Goal: Task Accomplishment & Management: Manage account settings

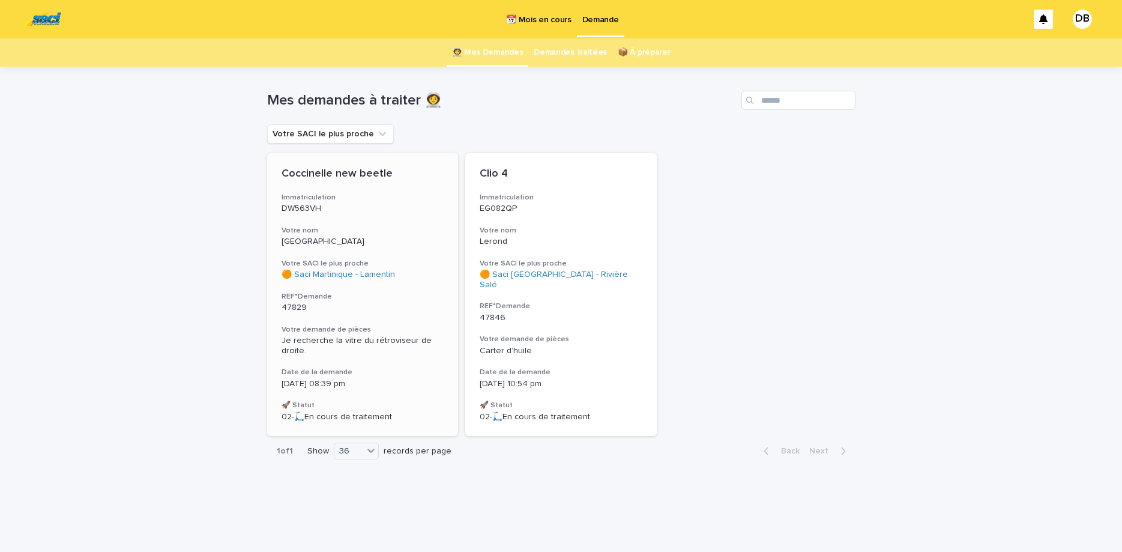
click at [384, 227] on h3 "Votre nom" at bounding box center [362, 231] width 163 height 10
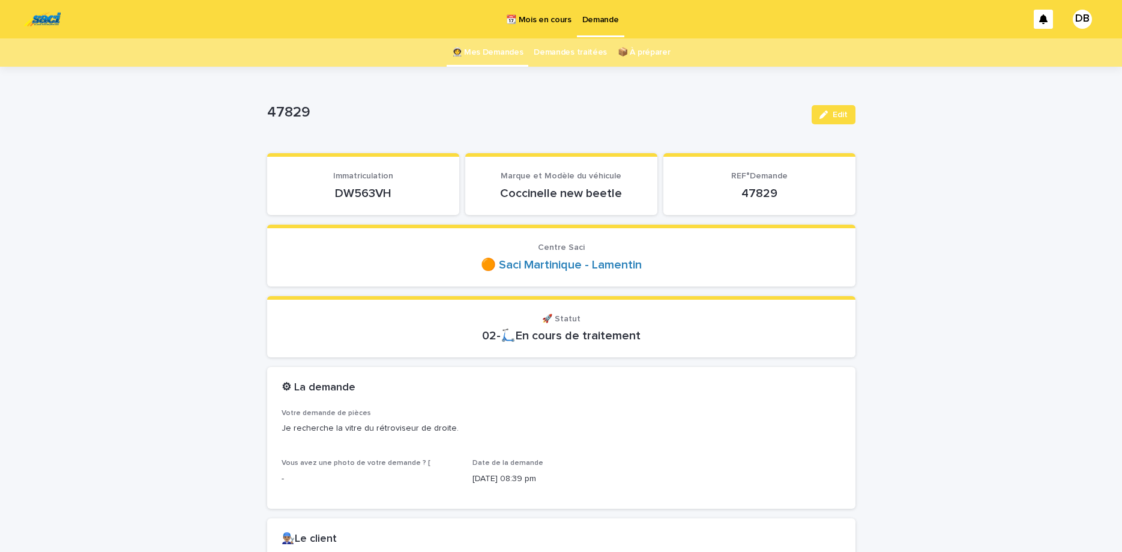
click at [360, 188] on p "DW563VH" at bounding box center [362, 193] width 163 height 14
copy p "DW563VH"
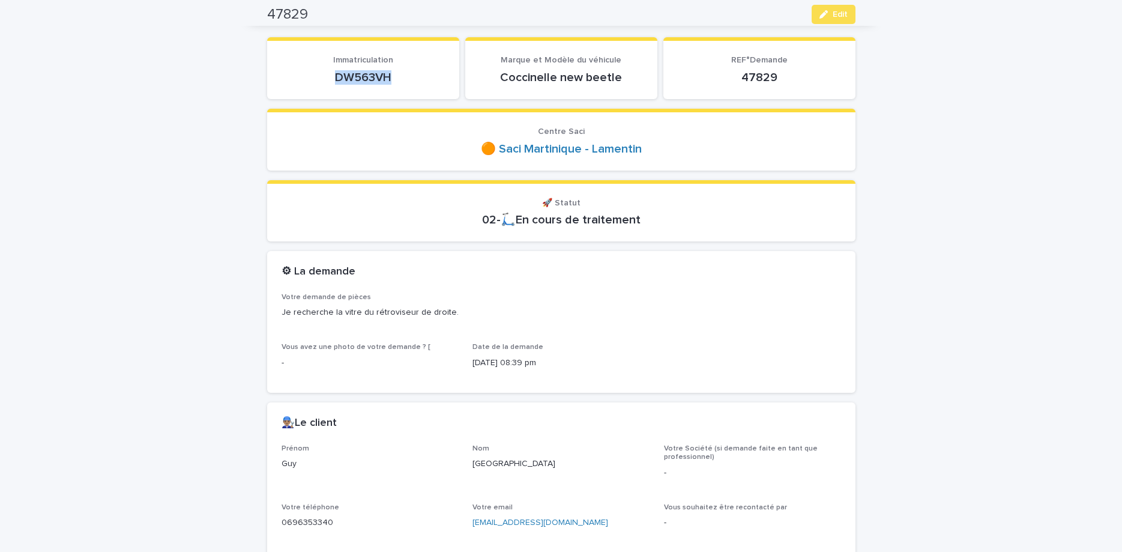
scroll to position [101, 0]
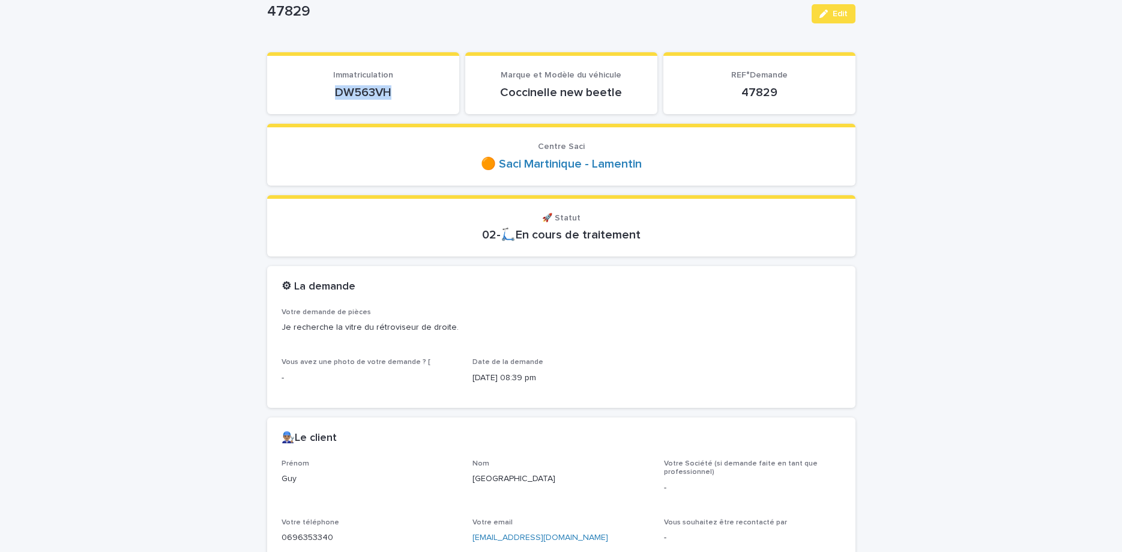
copy p "DW563VH"
click at [831, 11] on div "button" at bounding box center [825, 14] width 13 height 8
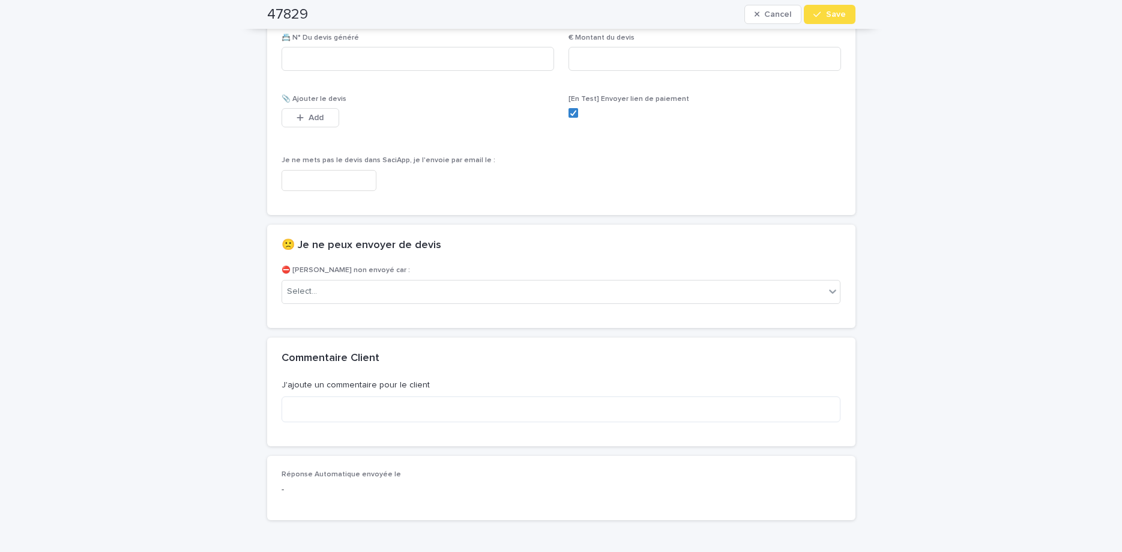
scroll to position [802, 0]
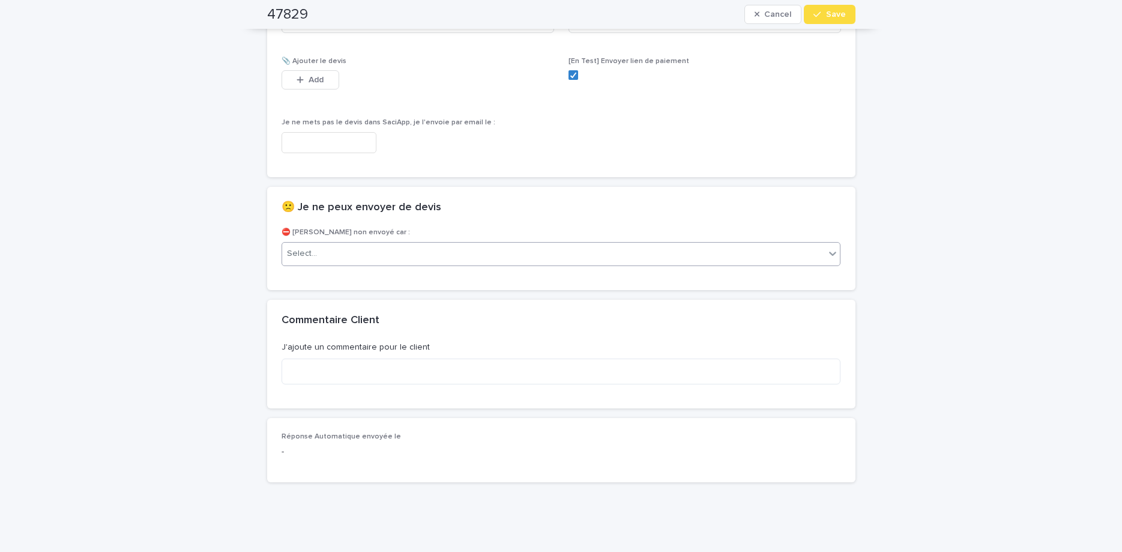
click at [665, 262] on div "Select..." at bounding box center [553, 254] width 543 height 20
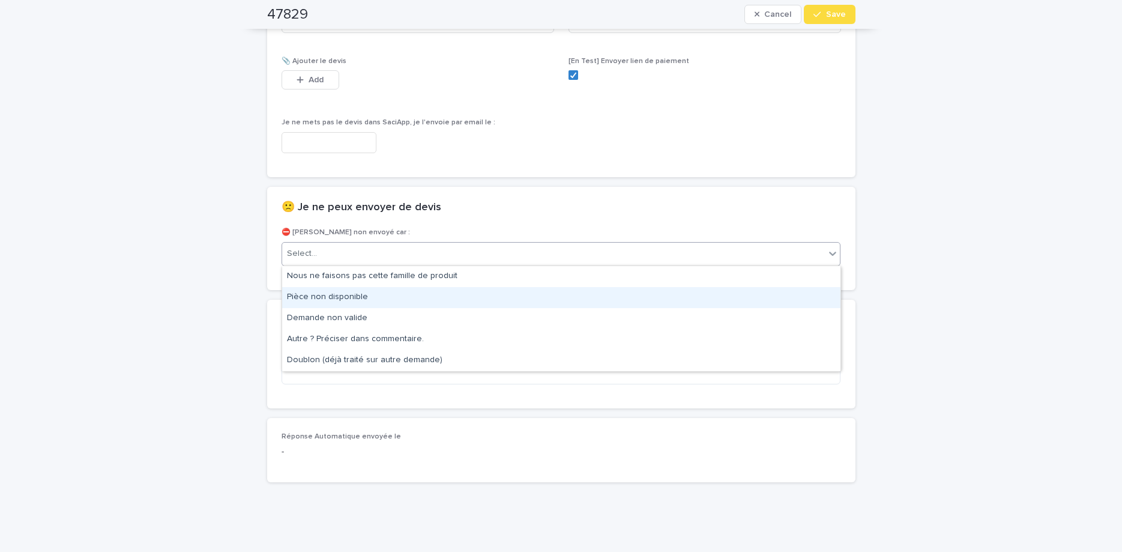
drag, startPoint x: 671, startPoint y: 307, endPoint x: 676, endPoint y: 289, distance: 18.6
click at [668, 304] on div "Pièce non disponible" at bounding box center [561, 297] width 558 height 21
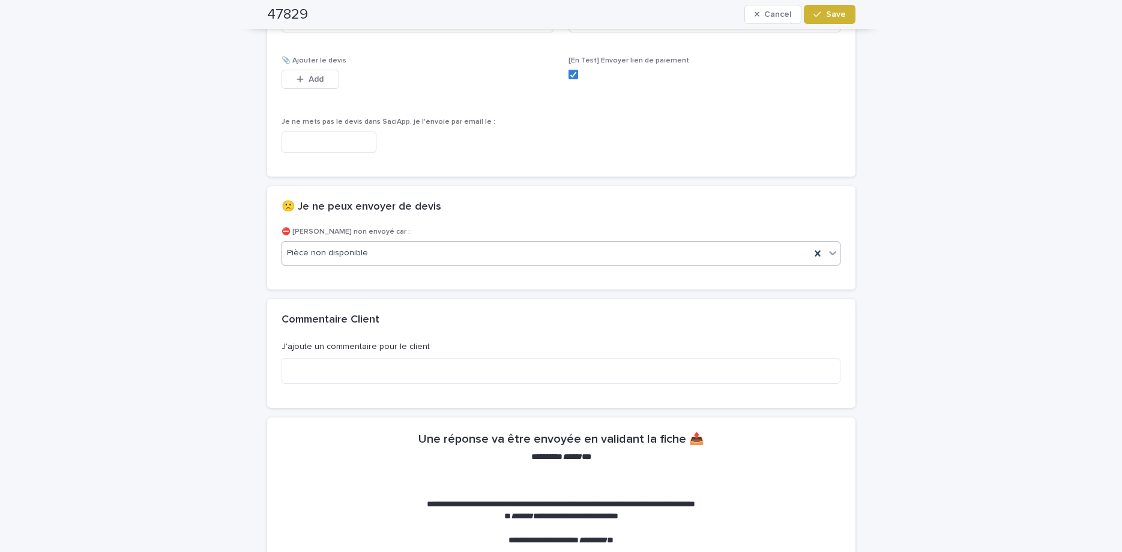
click at [835, 13] on span "Save" at bounding box center [836, 14] width 20 height 8
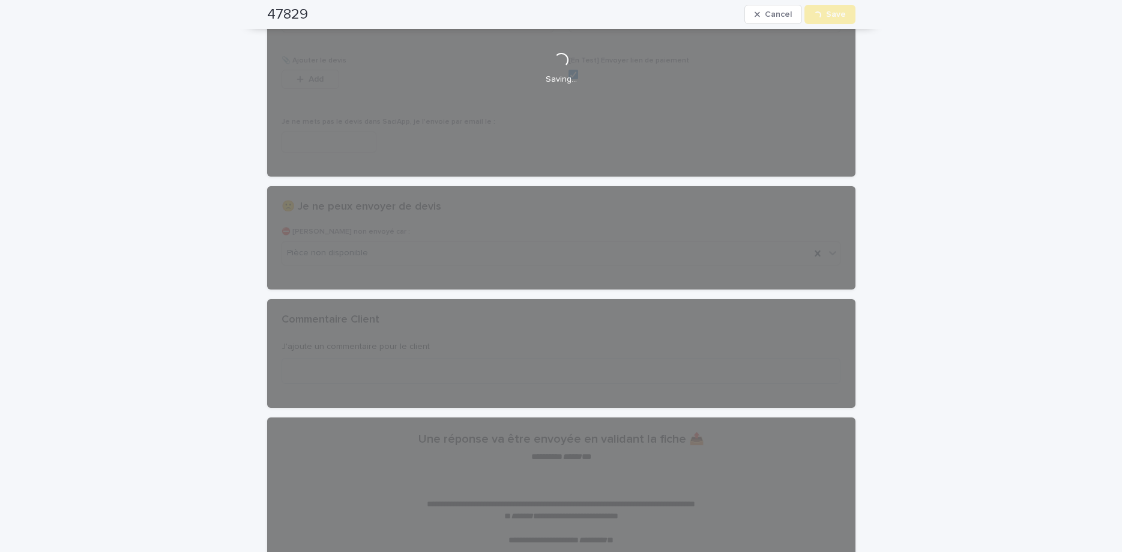
scroll to position [0, 0]
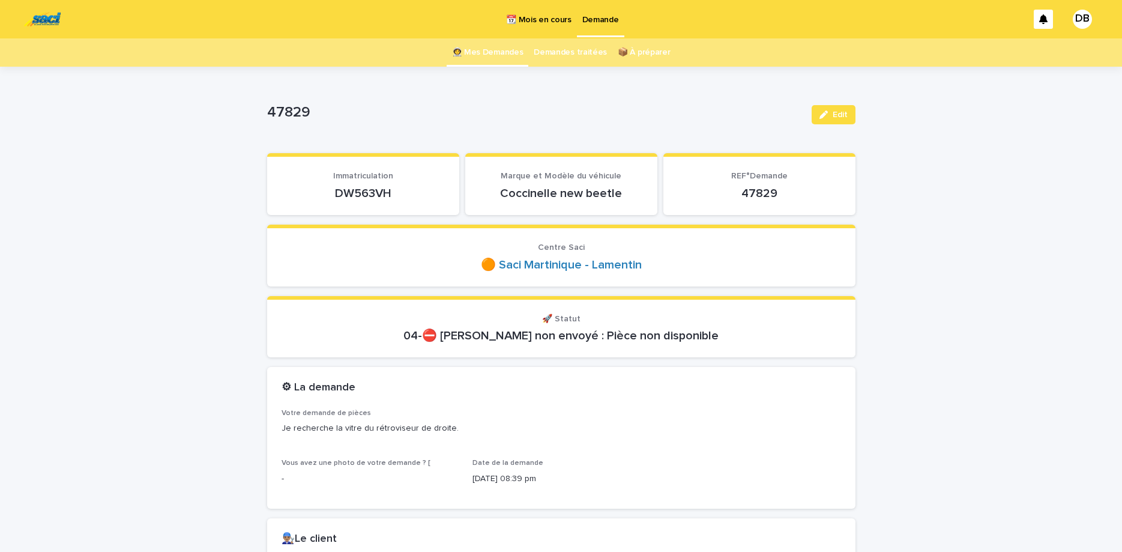
click at [479, 64] on link "👩‍🚀 Mes Demandes" at bounding box center [487, 52] width 71 height 28
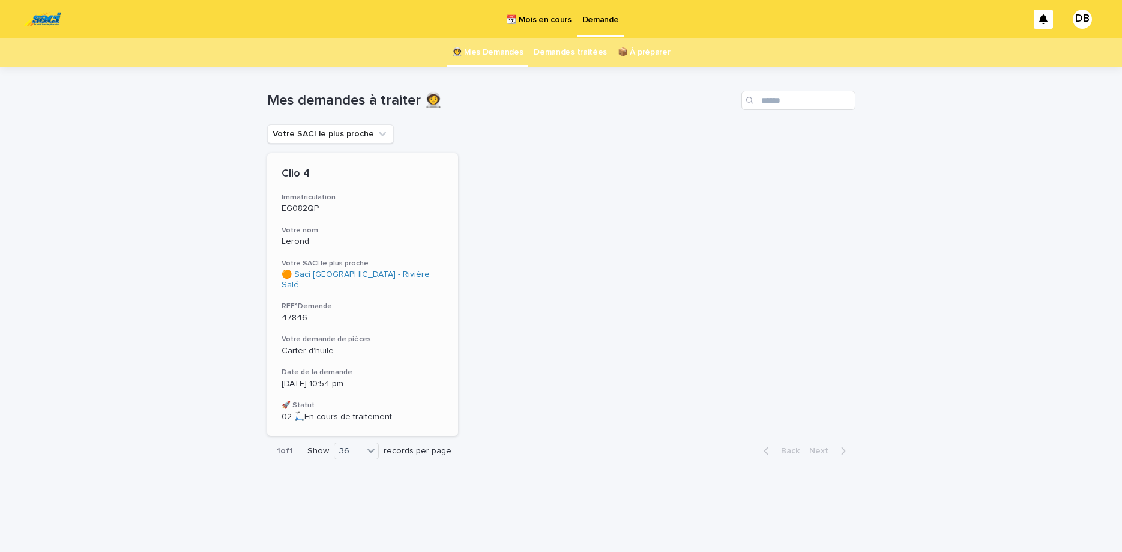
click at [427, 182] on div "Clio 4 Immatriculation EG082QP Votre nom [PERSON_NAME] SACI le plus proche 🟠 Sa…" at bounding box center [362, 294] width 191 height 283
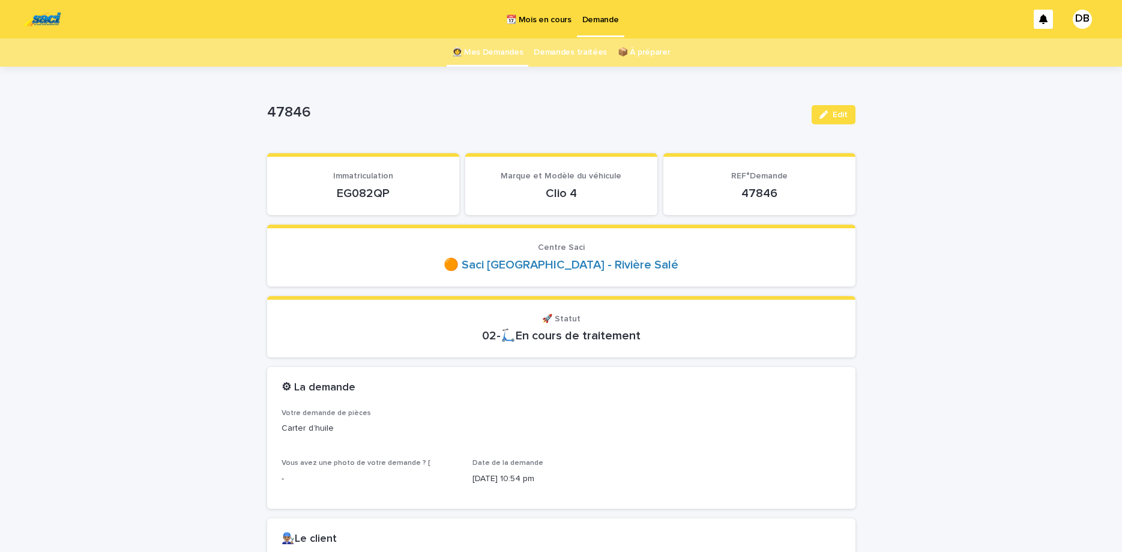
click at [340, 187] on p "EG082QP" at bounding box center [362, 193] width 163 height 14
click at [348, 191] on p "EG082QP" at bounding box center [362, 193] width 163 height 14
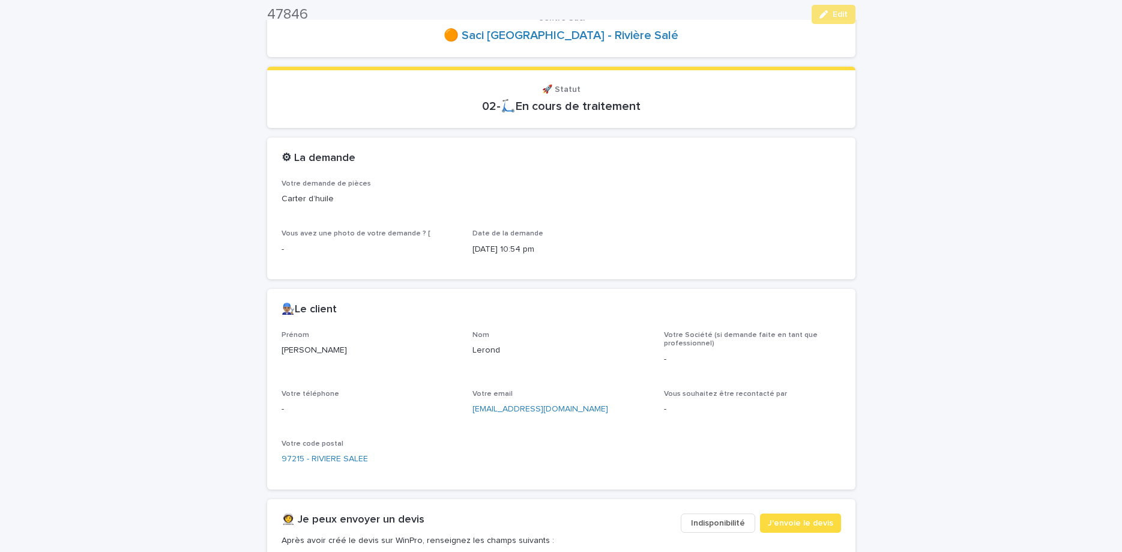
scroll to position [252, 0]
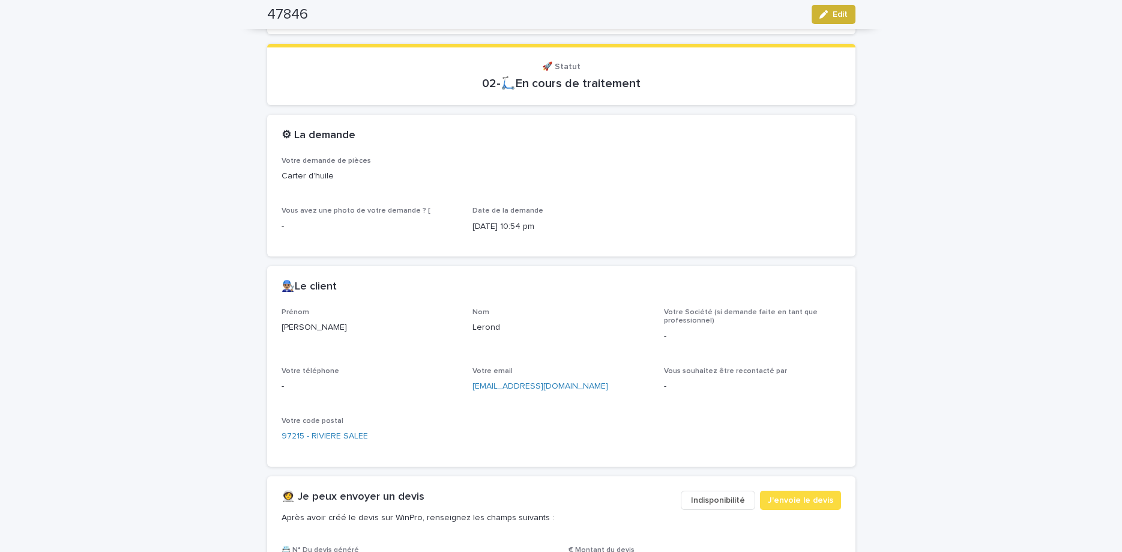
click at [843, 17] on span "Edit" at bounding box center [839, 14] width 15 height 8
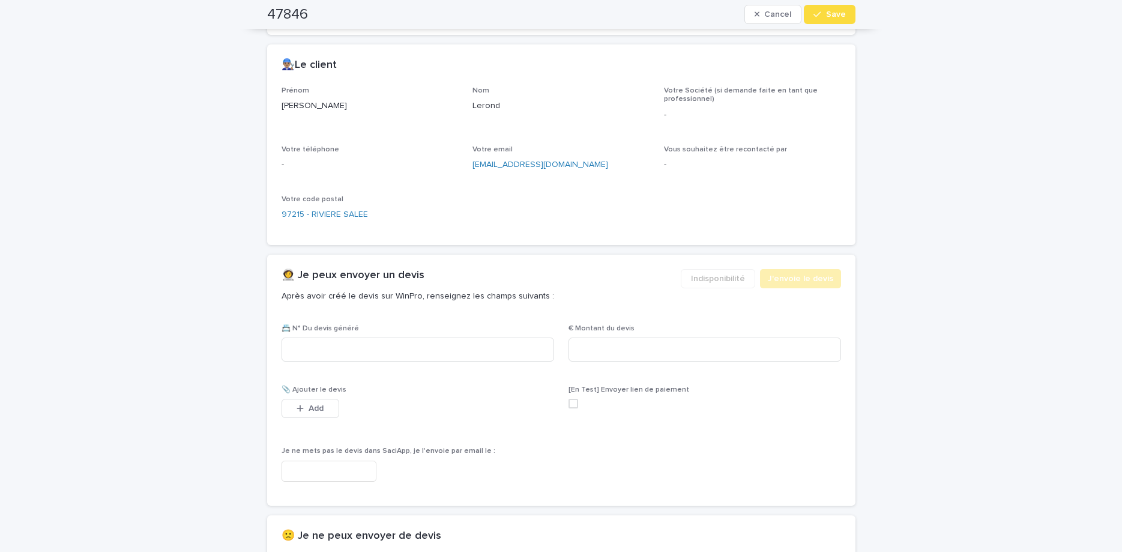
scroll to position [511, 0]
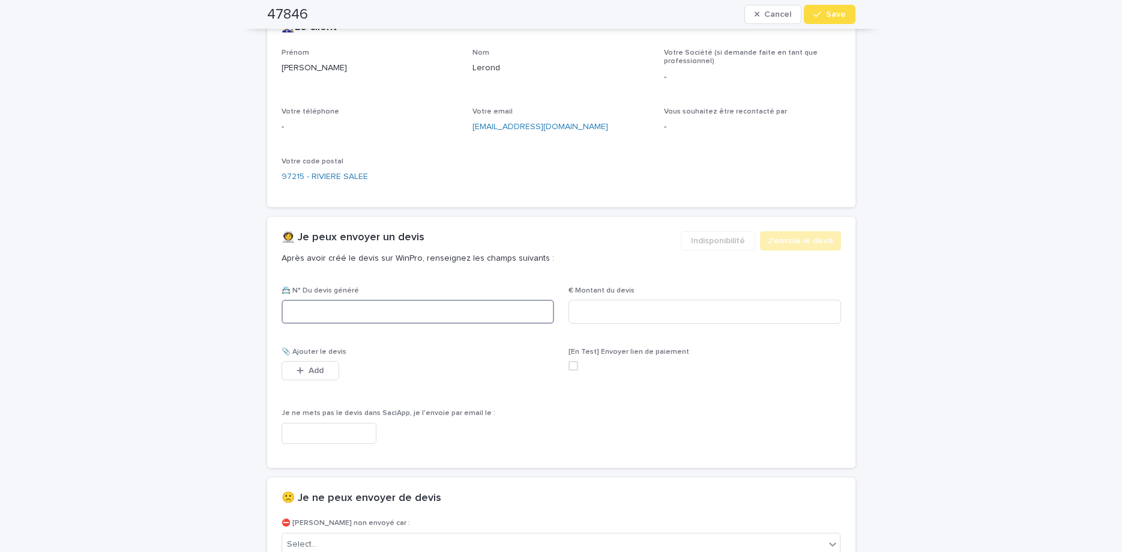
click at [545, 303] on input at bounding box center [417, 311] width 272 height 24
paste input "********"
type input "********"
drag, startPoint x: 599, startPoint y: 325, endPoint x: 601, endPoint y: 318, distance: 7.4
click at [601, 321] on div "€ Montant du devis" at bounding box center [704, 309] width 272 height 47
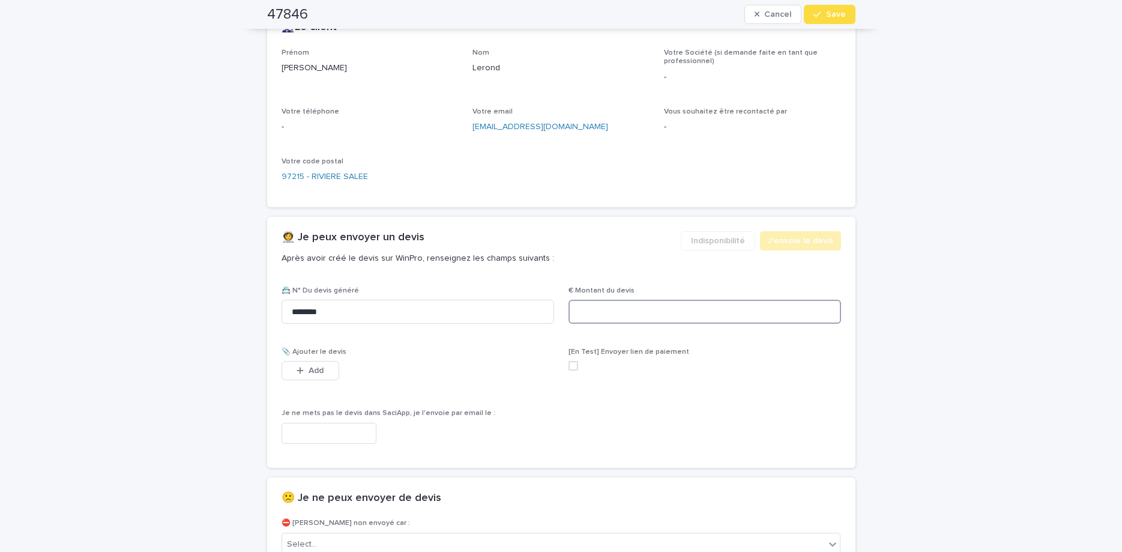
click at [601, 316] on input at bounding box center [704, 311] width 272 height 24
type input "******"
click at [329, 373] on button "Add" at bounding box center [310, 370] width 58 height 19
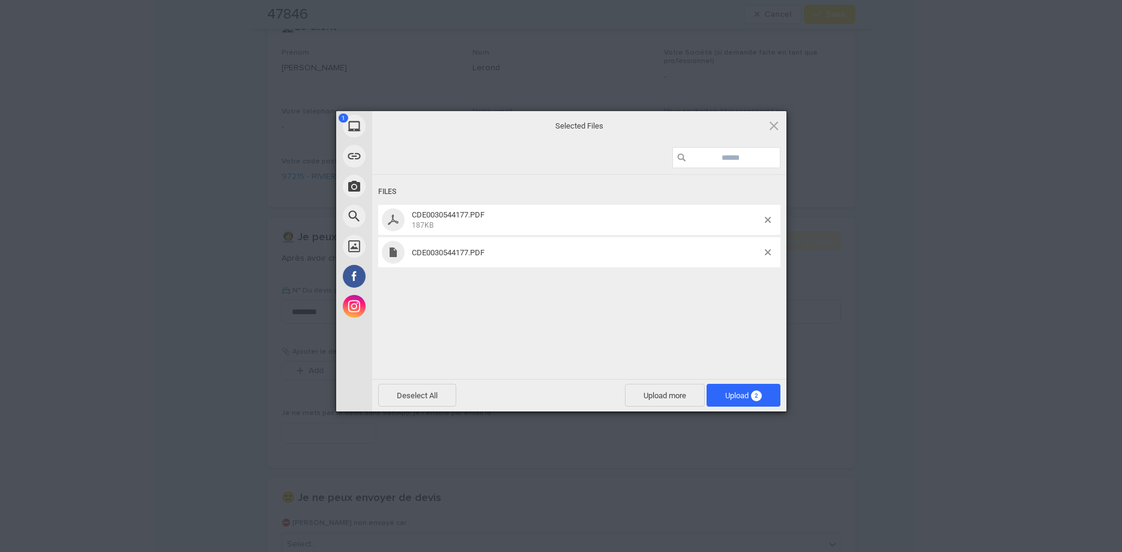
click at [764, 253] on span "CDE0030544177.PDF" at bounding box center [586, 252] width 357 height 9
click at [768, 256] on div "CDE0030544177.PDF" at bounding box center [579, 252] width 402 height 30
click at [763, 252] on span "CDE0030544177.PDF" at bounding box center [586, 252] width 357 height 9
click at [768, 254] on span at bounding box center [768, 252] width 6 height 6
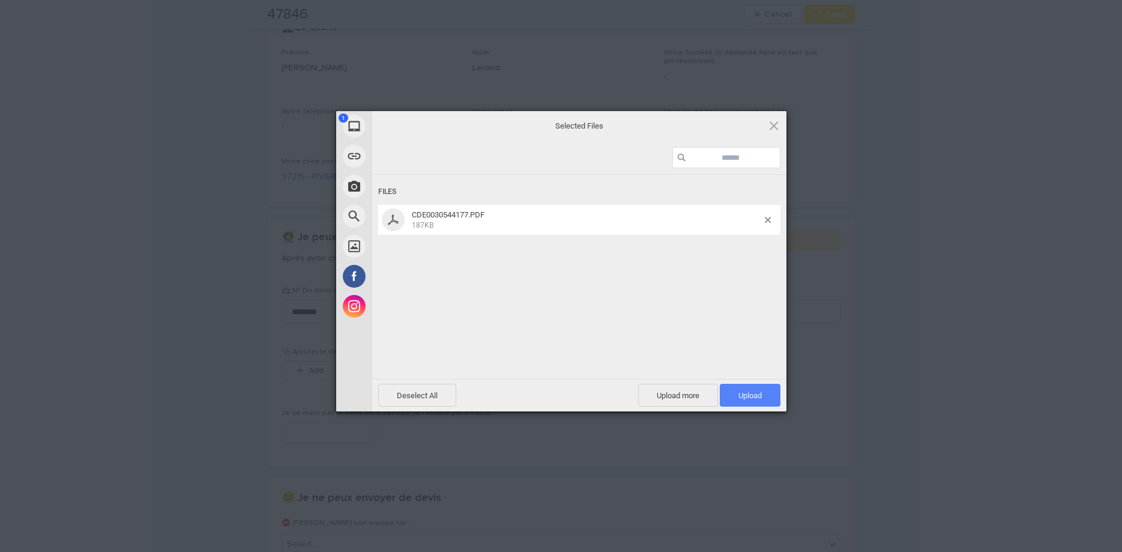
click at [760, 396] on span "Upload 1" at bounding box center [749, 395] width 23 height 9
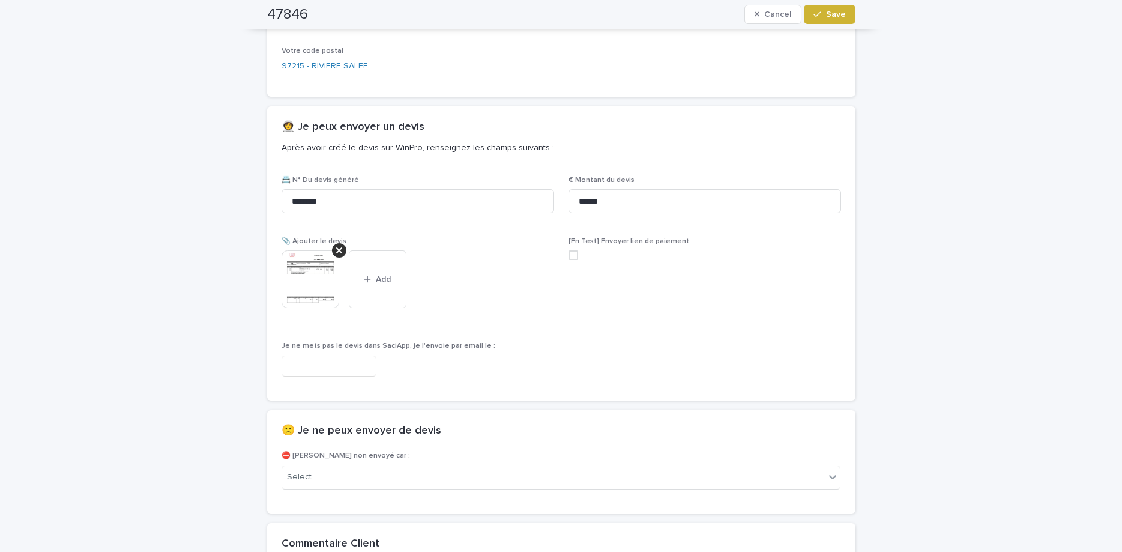
click at [842, 13] on span "Save" at bounding box center [836, 14] width 20 height 8
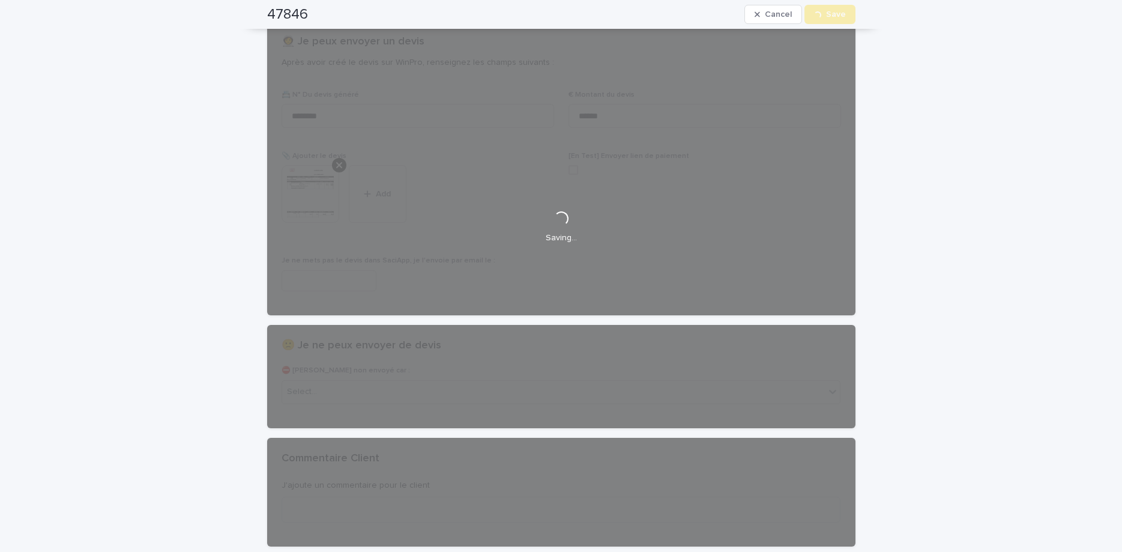
scroll to position [0, 0]
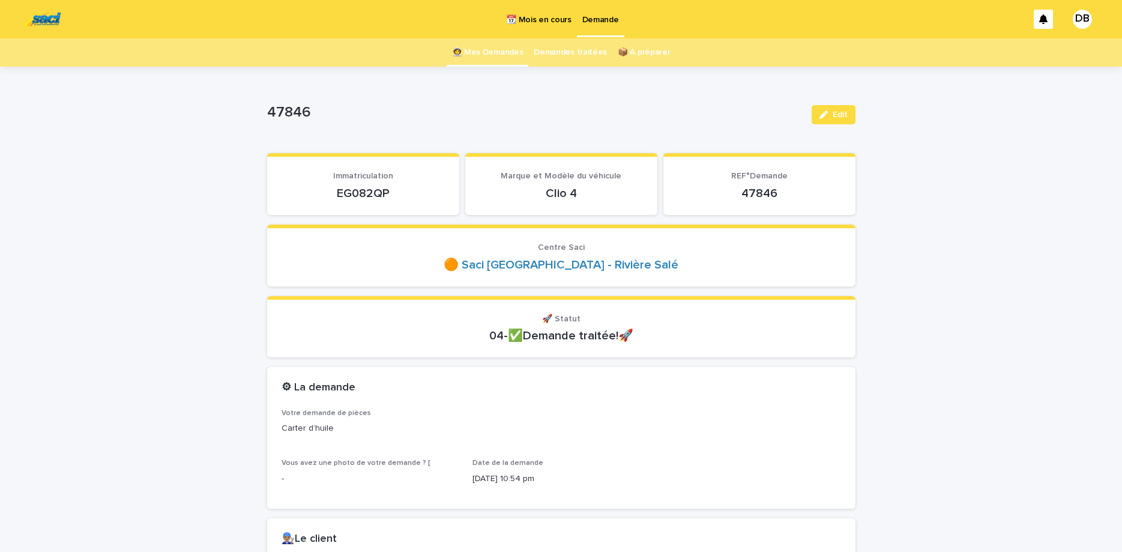
click at [500, 61] on link "👩‍🚀 Mes Demandes" at bounding box center [487, 52] width 71 height 28
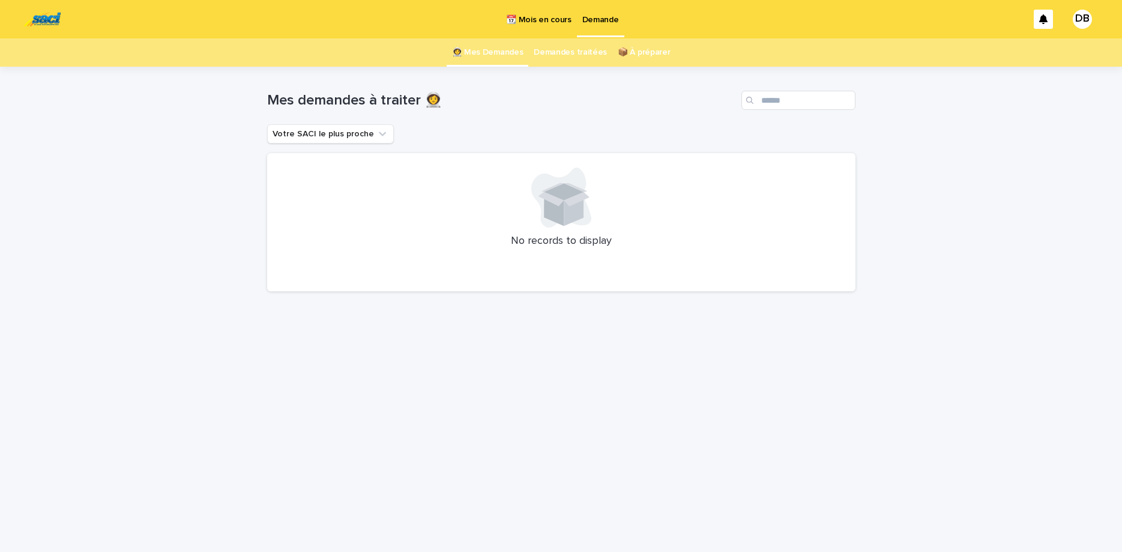
click at [483, 53] on link "👩‍🚀 Mes Demandes" at bounding box center [487, 52] width 71 height 28
click at [549, 25] on p "📆 Mois en cours" at bounding box center [538, 12] width 65 height 25
